Goal: Book appointment/travel/reservation

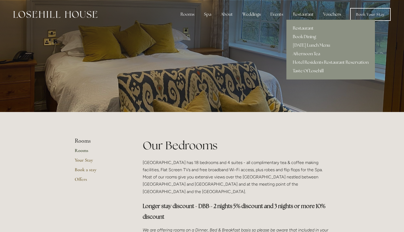
click at [299, 55] on link "Afternoon Tea" at bounding box center [331, 54] width 89 height 9
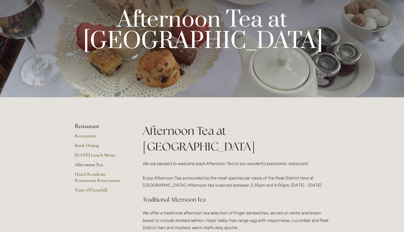
scroll to position [27, 0]
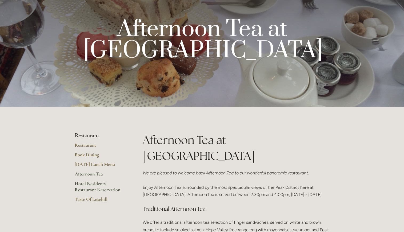
click at [85, 187] on link "Hotel Residents Restaurant Reservation" at bounding box center [100, 189] width 51 height 16
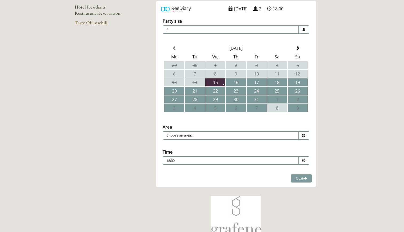
scroll to position [107, 0]
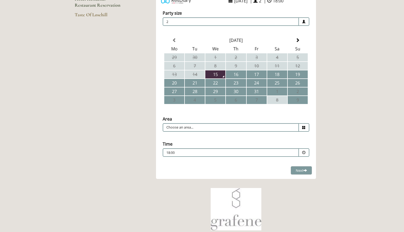
click at [303, 126] on icon at bounding box center [303, 127] width 3 height 3
click at [258, 75] on td "17" at bounding box center [257, 74] width 20 height 8
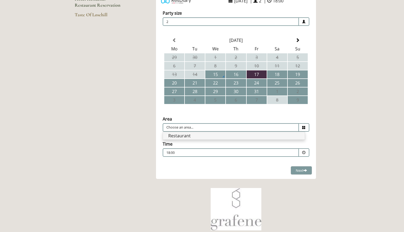
click at [294, 135] on li "Restaurant" at bounding box center [234, 135] width 142 height 7
type input "Restaurant"
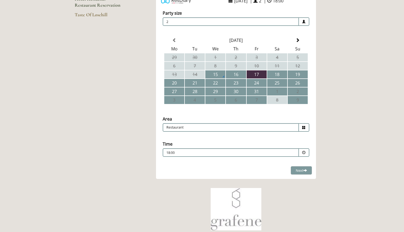
click at [304, 154] on span at bounding box center [303, 152] width 3 height 3
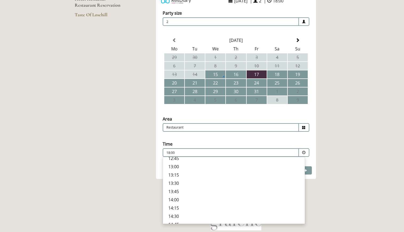
scroll to position [170, 0]
click at [179, 220] on p "20:30" at bounding box center [233, 219] width 131 height 6
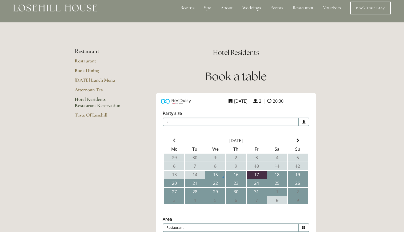
scroll to position [0, 0]
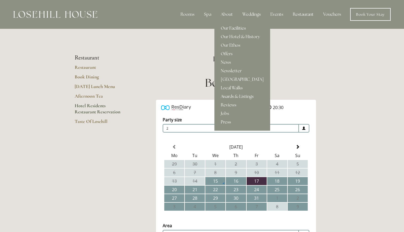
click at [228, 27] on link "Our Facilities" at bounding box center [243, 28] width 56 height 9
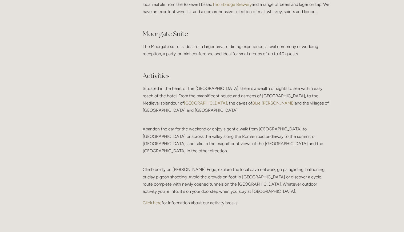
scroll to position [1067, 0]
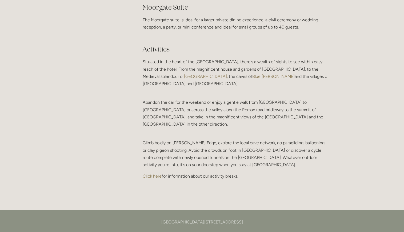
click at [252, 79] on link "Blue John" at bounding box center [273, 76] width 42 height 5
